Goal: Navigation & Orientation: Find specific page/section

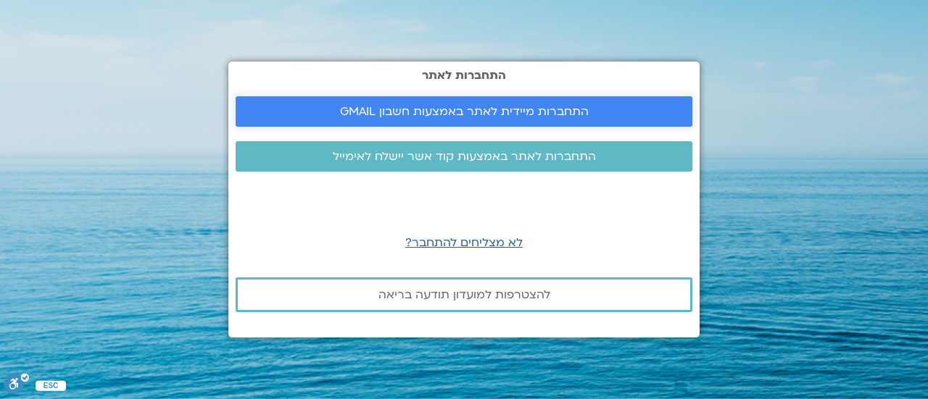
click at [448, 114] on span "התחברות מיידית לאתר באמצעות חשבון GMAIL" at bounding box center [464, 111] width 249 height 13
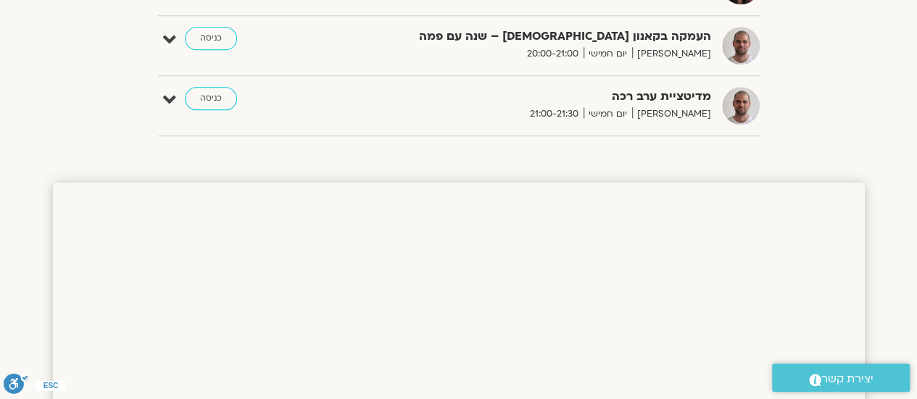
scroll to position [652, 0]
